Goal: Task Accomplishment & Management: Manage account settings

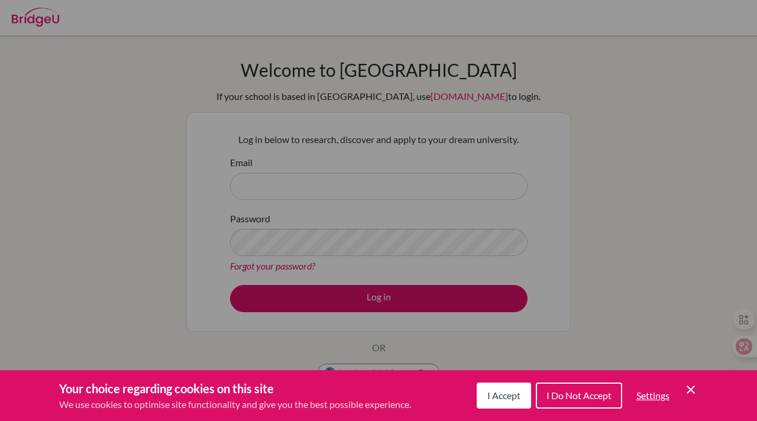
click at [491, 393] on span "I Accept" at bounding box center [503, 395] width 33 height 11
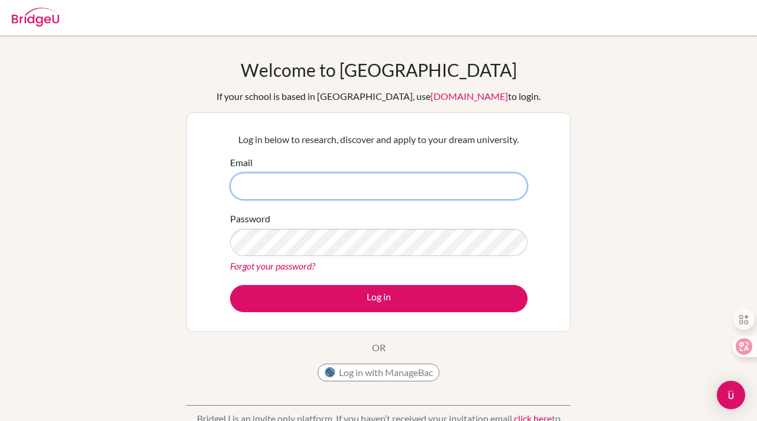
click at [394, 179] on input "Email" at bounding box center [378, 186] width 297 height 27
type input "cheng-jui_chan@my.ofs.edu.sg"
click at [230, 285] on button "Log in" at bounding box center [378, 298] width 297 height 27
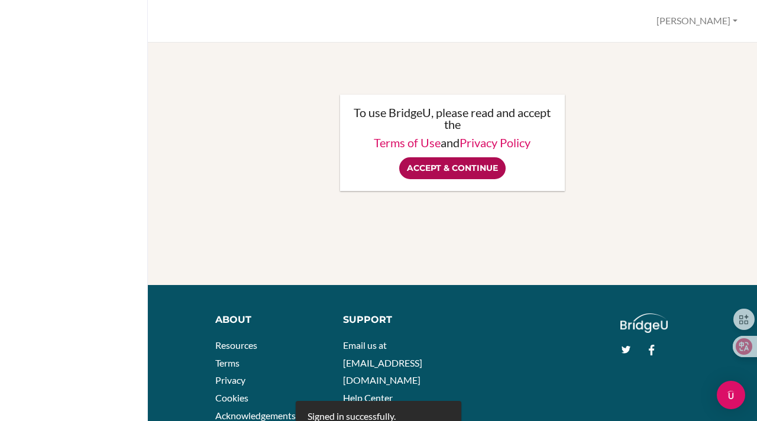
click at [457, 173] on input "Accept & Continue" at bounding box center [452, 168] width 106 height 22
